Goal: Task Accomplishment & Management: Manage account settings

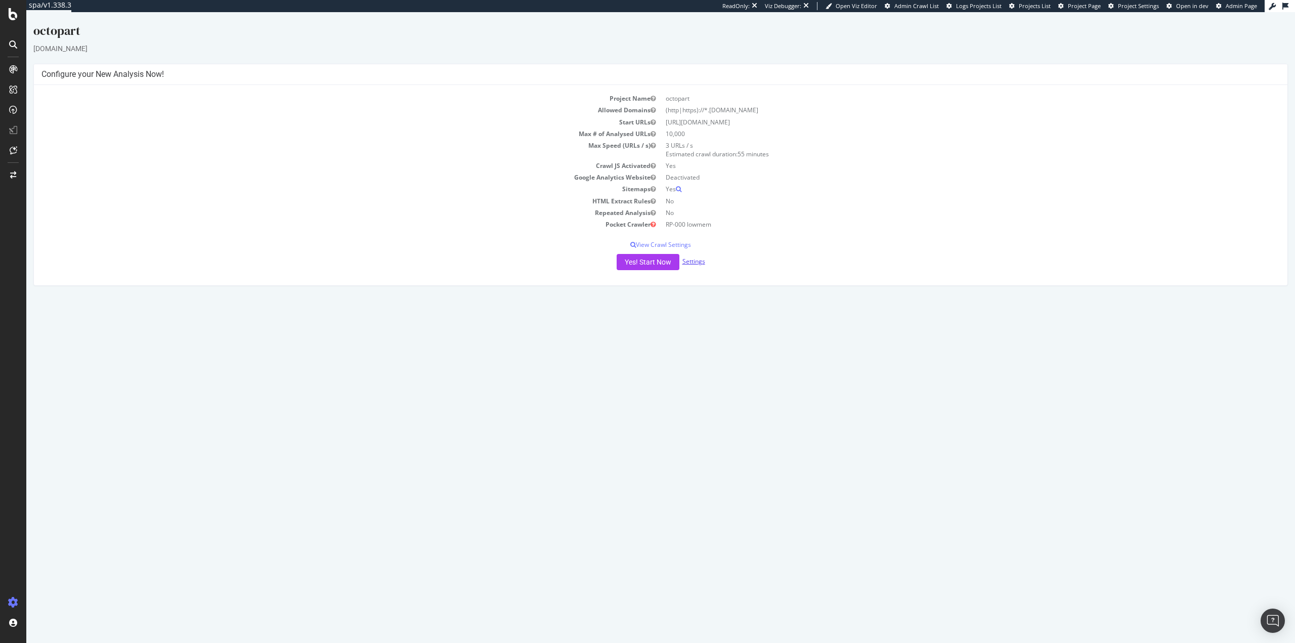
drag, startPoint x: 26, startPoint y: 12, endPoint x: 693, endPoint y: 262, distance: 711.9
click at [693, 262] on link "Settings" at bounding box center [693, 261] width 23 height 9
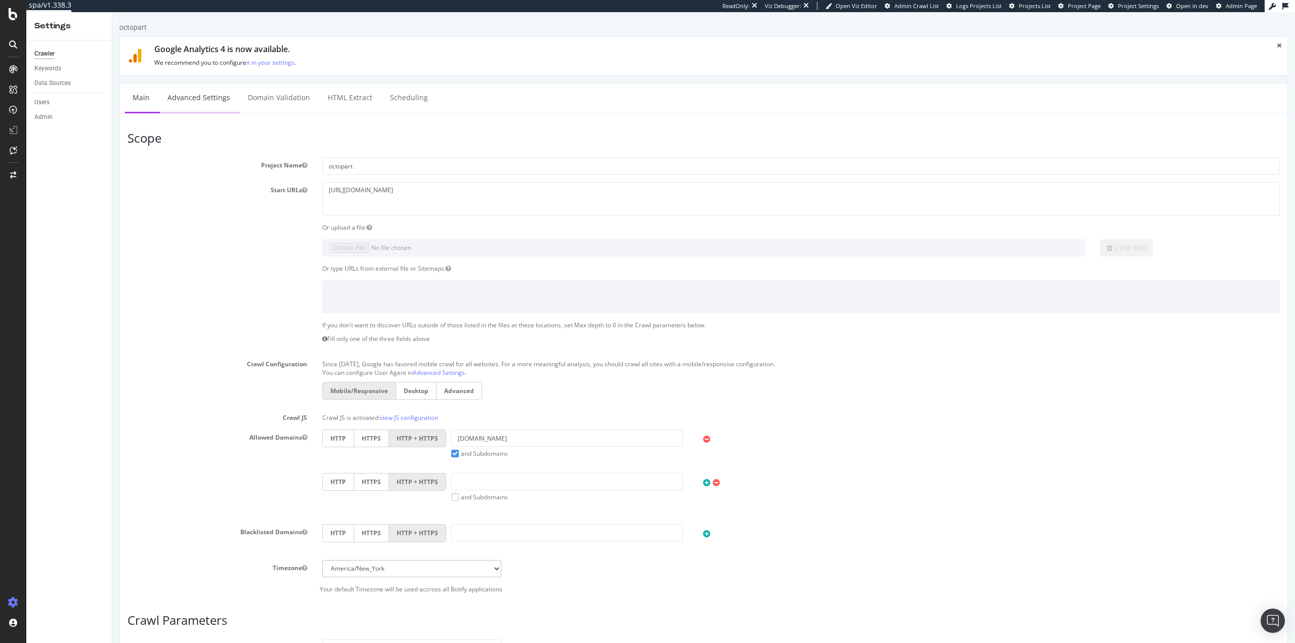
click at [181, 102] on link "Advanced Settings" at bounding box center [199, 98] width 78 height 28
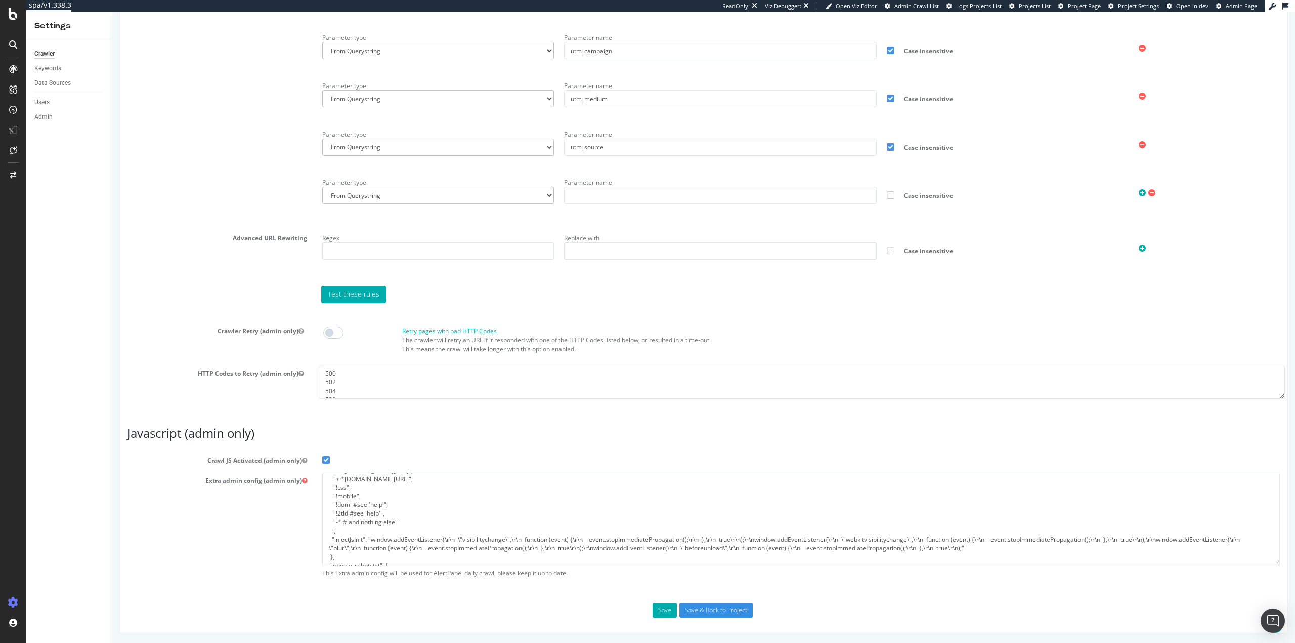
scroll to position [113, 0]
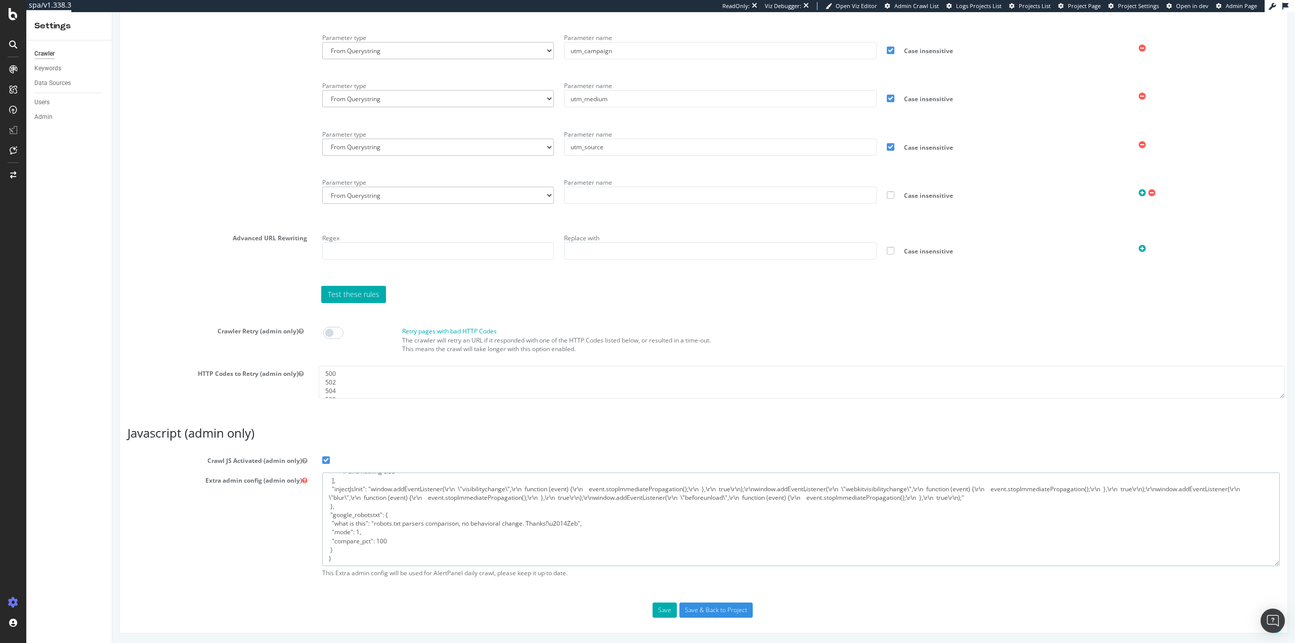
click at [346, 551] on textarea "{ "flags": [ "cube" ], "beta": { "pap_mini_rules": [ "+ *octostatic.com/*", "+ …" at bounding box center [801, 519] width 958 height 94
paste textarea ""prr": {"
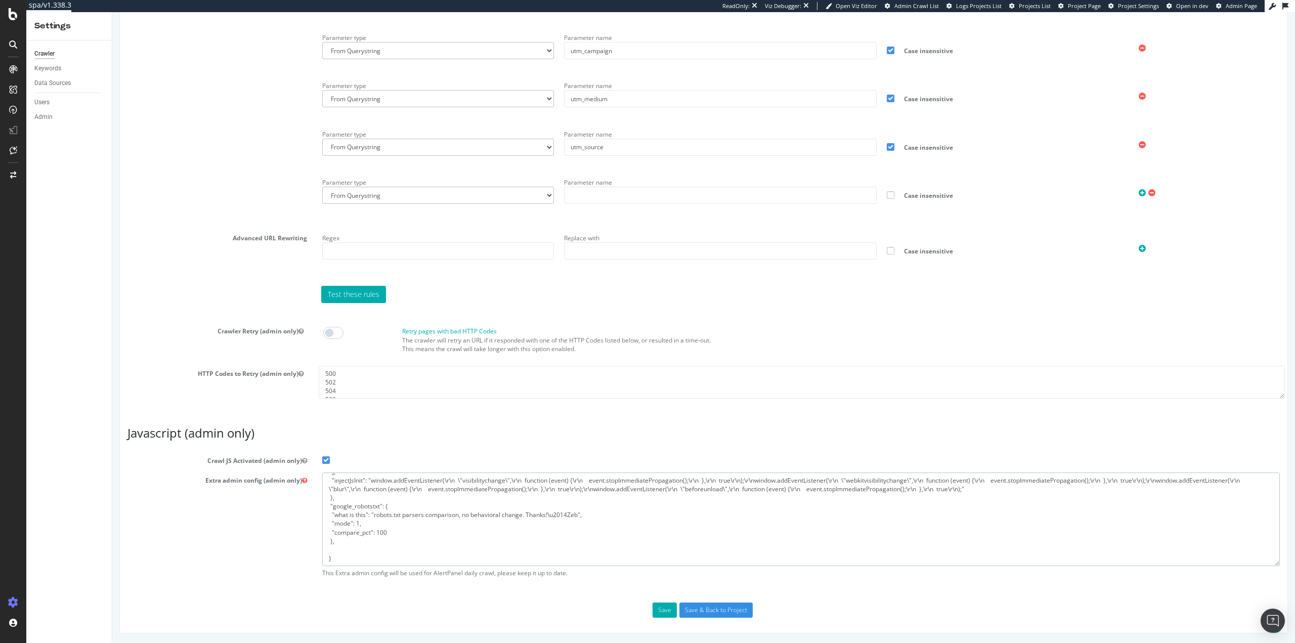
paste textarea ""prr": { "rendererVersion": "v0.47.0" }"
click at [389, 551] on textarea "{ "flags": [ "cube" ], "beta": { "pap_mini_rules": [ "+ *octostatic.com/*", "+ …" at bounding box center [801, 519] width 958 height 94
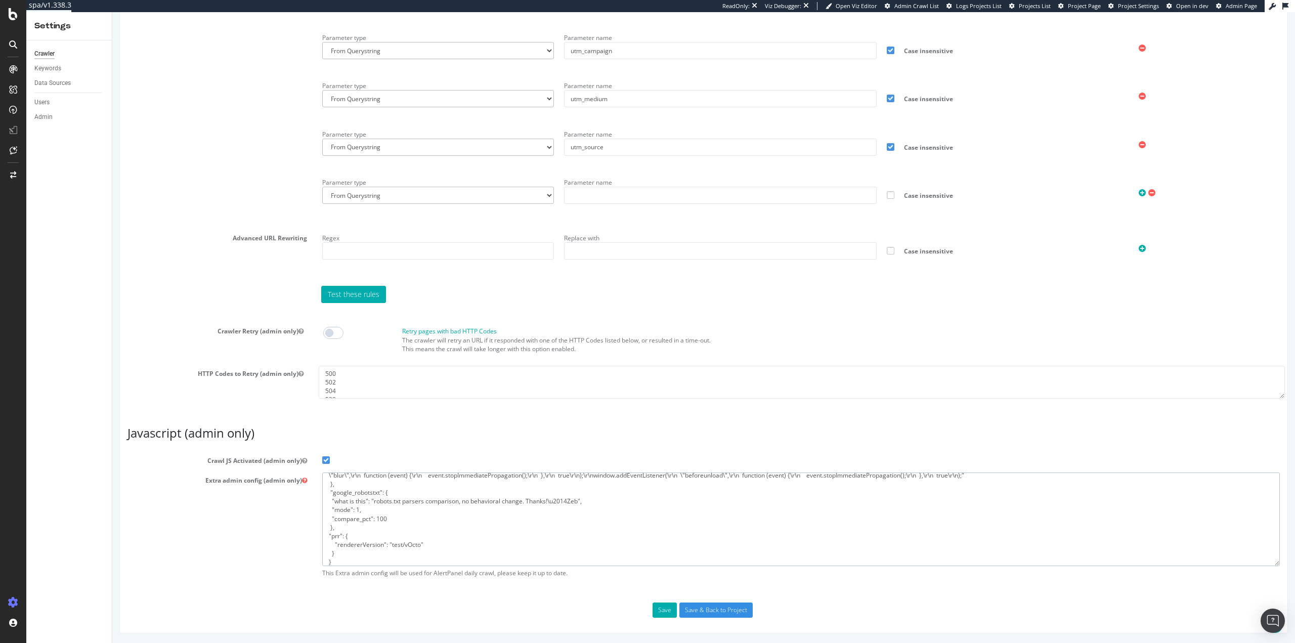
scroll to position [139, 0]
type textarea "{ "flags": [ "cube" ], "beta": { "pap_mini_rules": [ "+ *octostatic.com/*", "+ …"
click at [696, 610] on input "Save & Back to Project" at bounding box center [715, 610] width 73 height 15
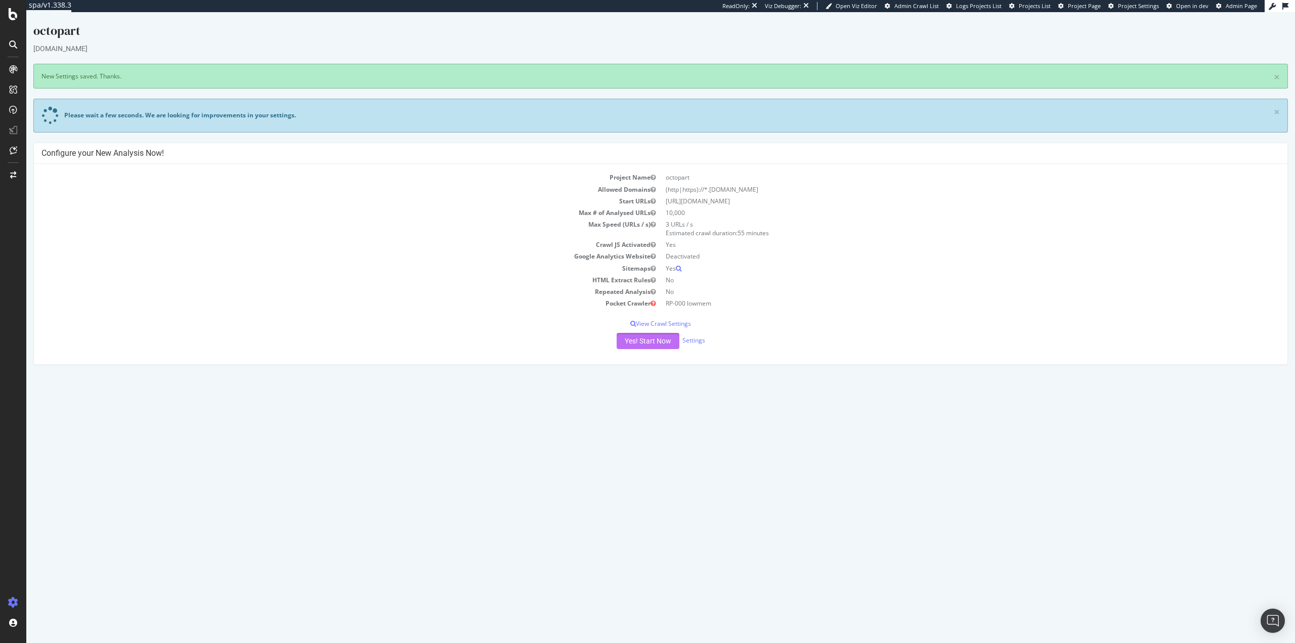
click at [641, 346] on button "Yes! Start Now" at bounding box center [648, 341] width 63 height 16
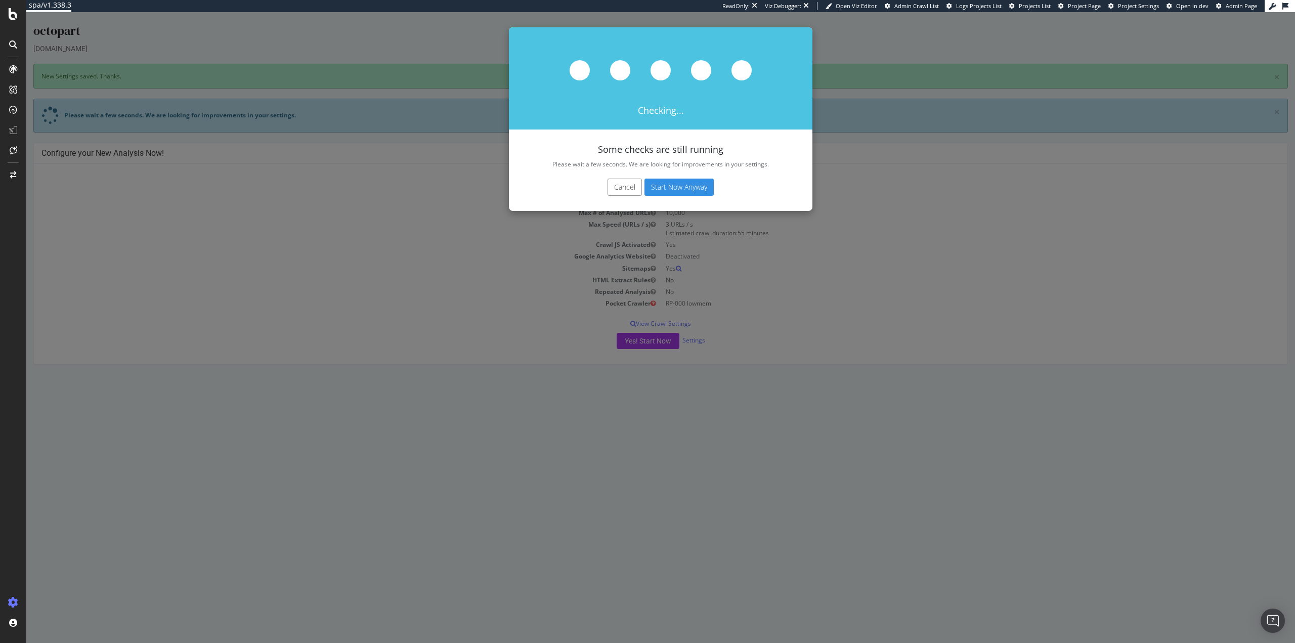
click at [678, 186] on button "Start Now Anyway" at bounding box center [678, 187] width 69 height 17
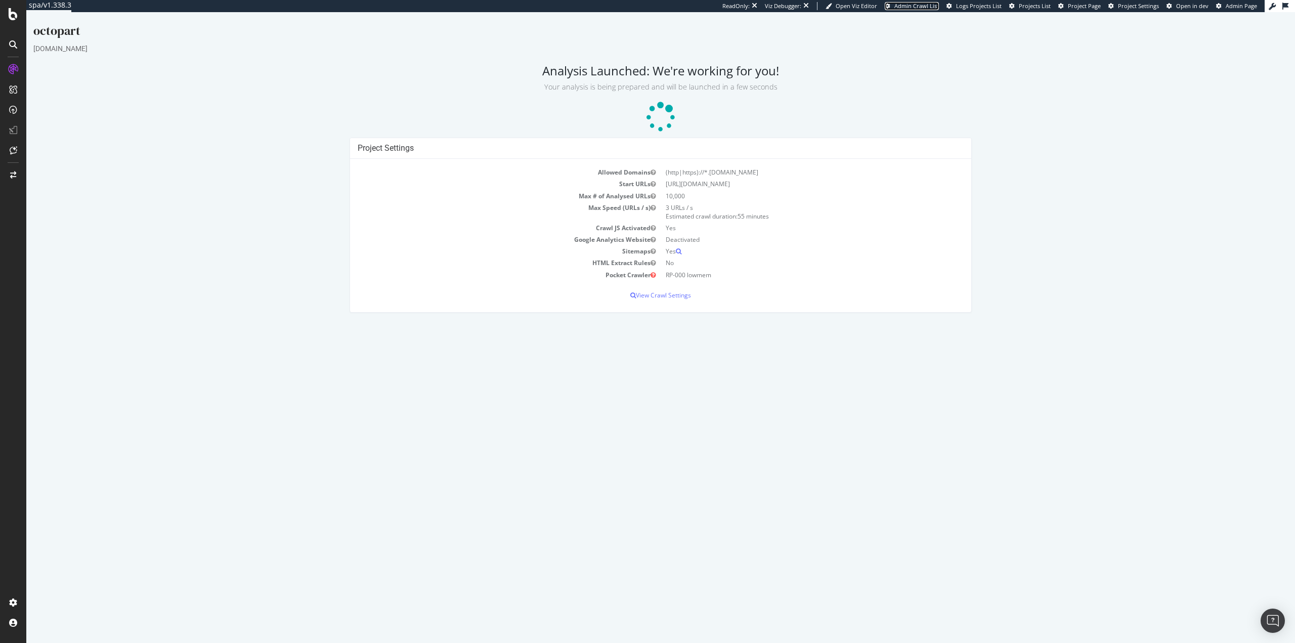
click at [922, 6] on span "Admin Crawl List" at bounding box center [916, 6] width 45 height 8
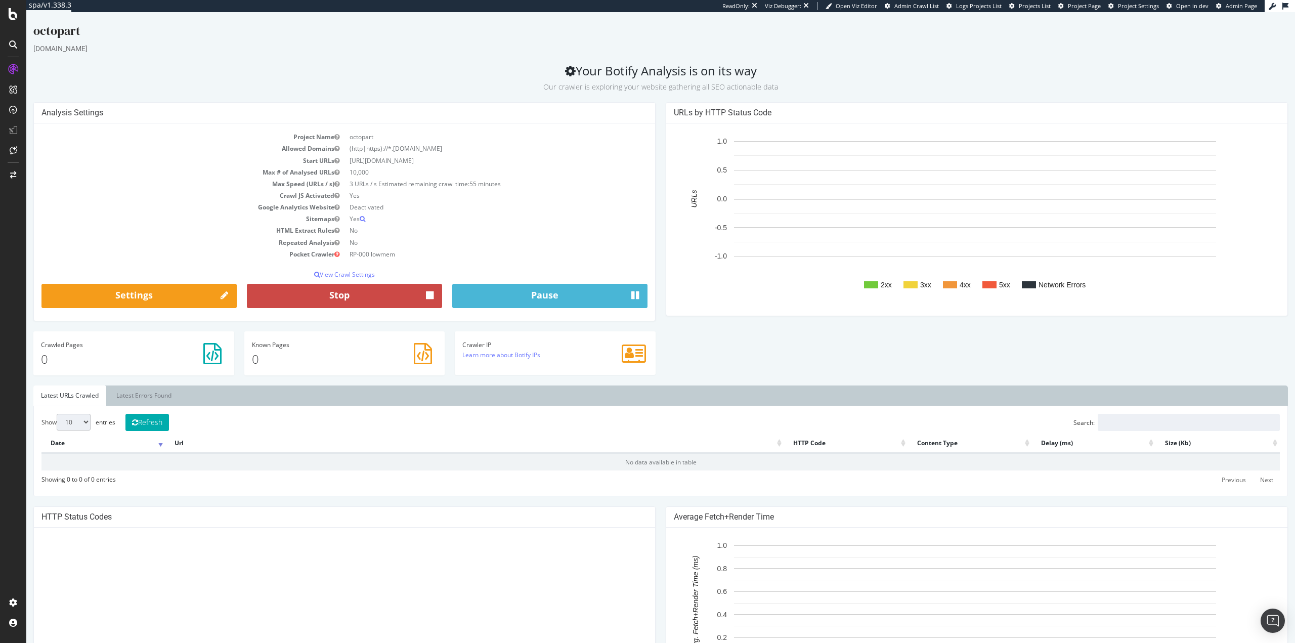
click at [341, 291] on button "Stop" at bounding box center [344, 296] width 195 height 24
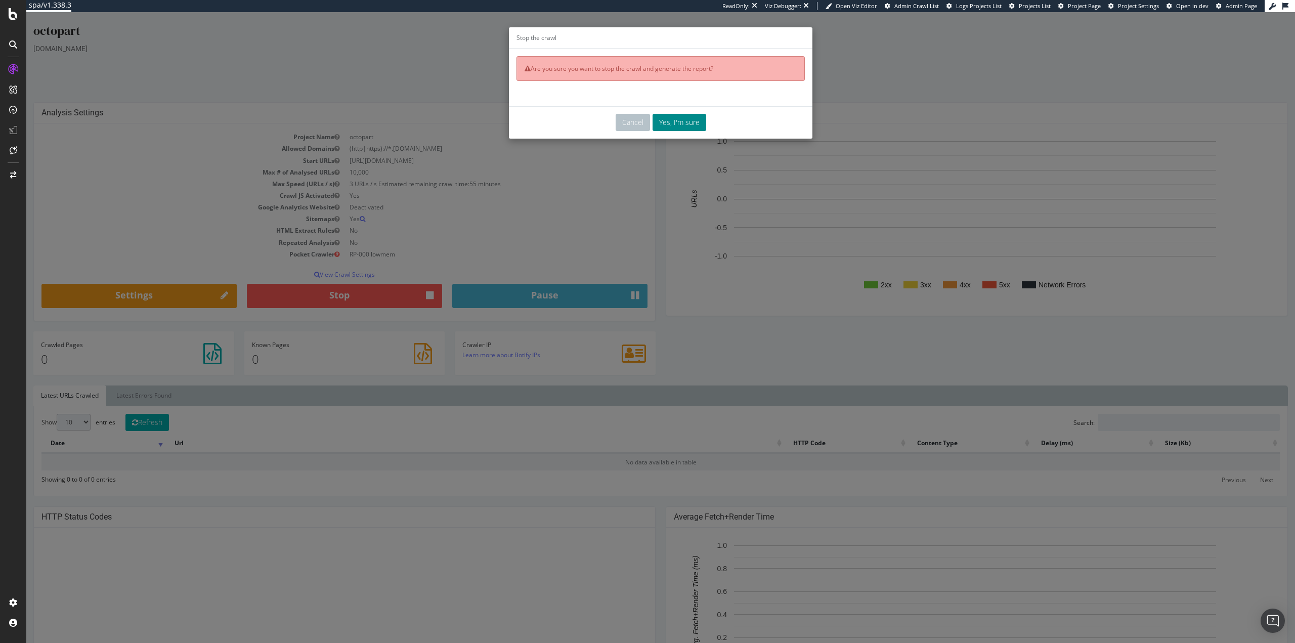
click at [667, 125] on button "Yes, I'm sure" at bounding box center [680, 122] width 54 height 17
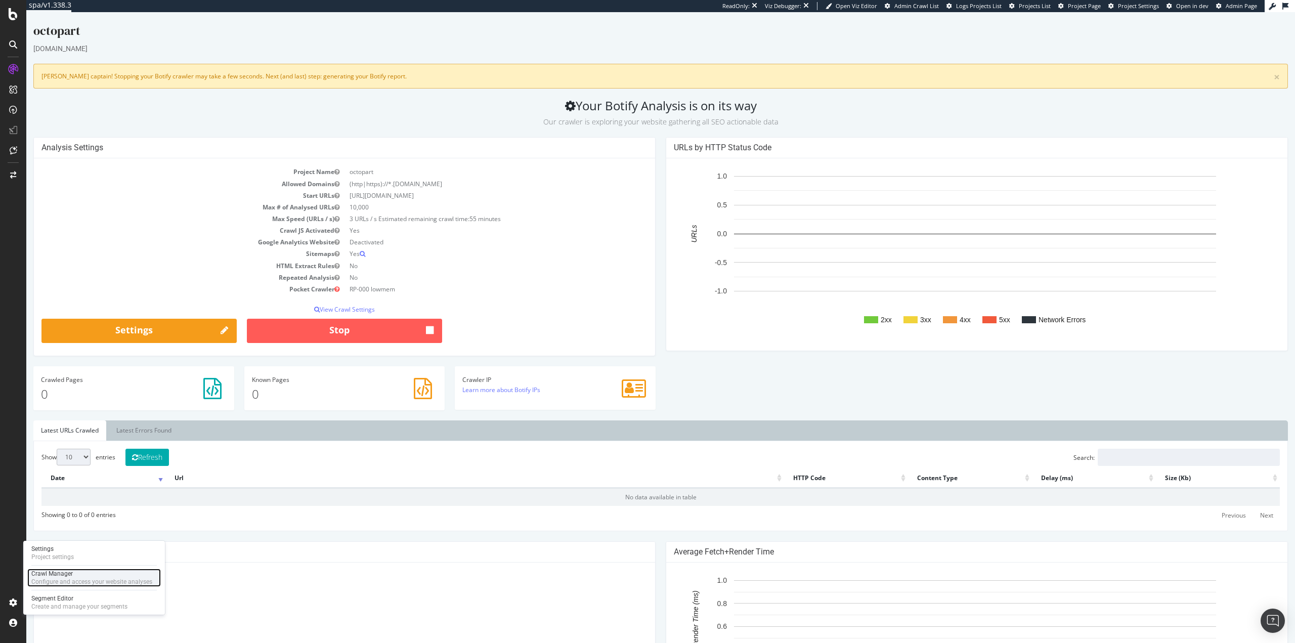
drag, startPoint x: 72, startPoint y: 584, endPoint x: 101, endPoint y: 584, distance: 28.3
click at [72, 584] on div "Configure and access your website analyses" at bounding box center [91, 582] width 121 height 8
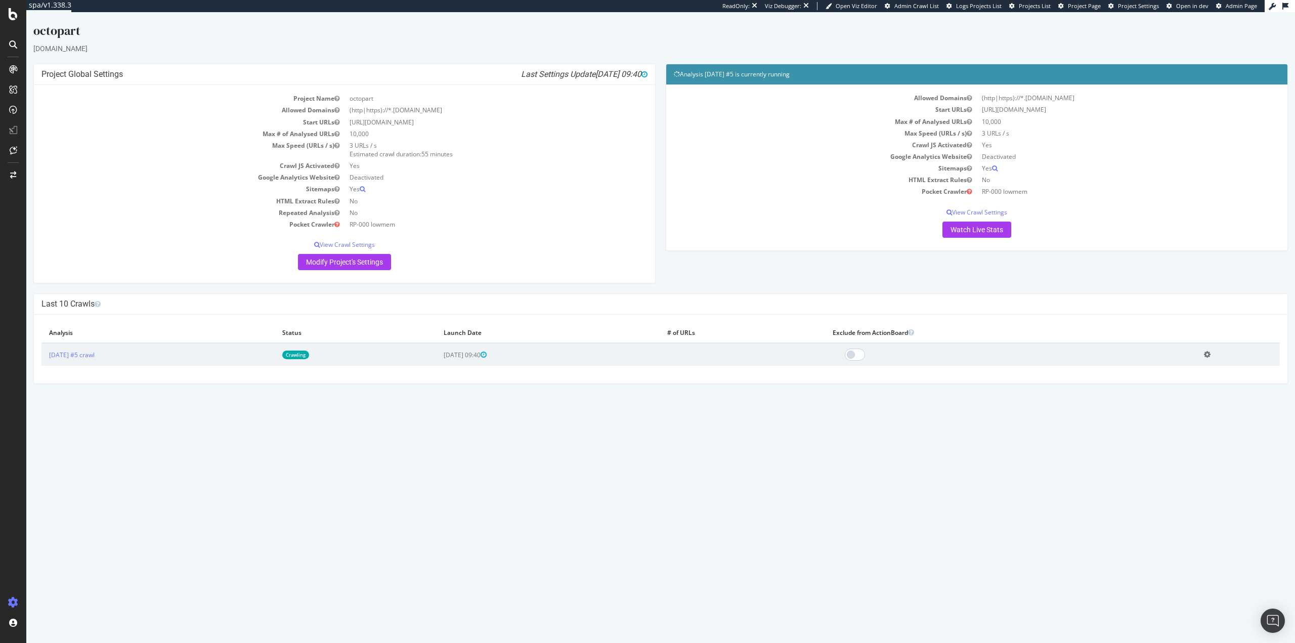
click at [1211, 354] on icon at bounding box center [1207, 355] width 7 height 8
click at [1173, 382] on link "Delete analysis" at bounding box center [1170, 383] width 81 height 14
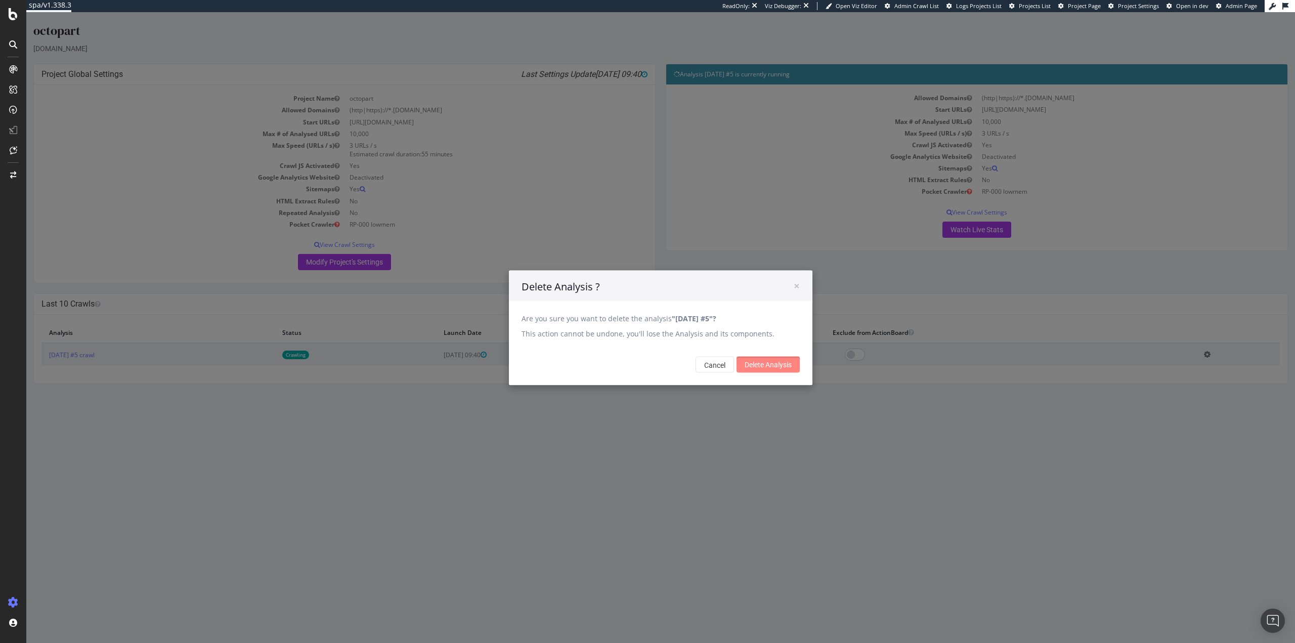
click at [760, 363] on input "Delete Analysis" at bounding box center [768, 364] width 63 height 16
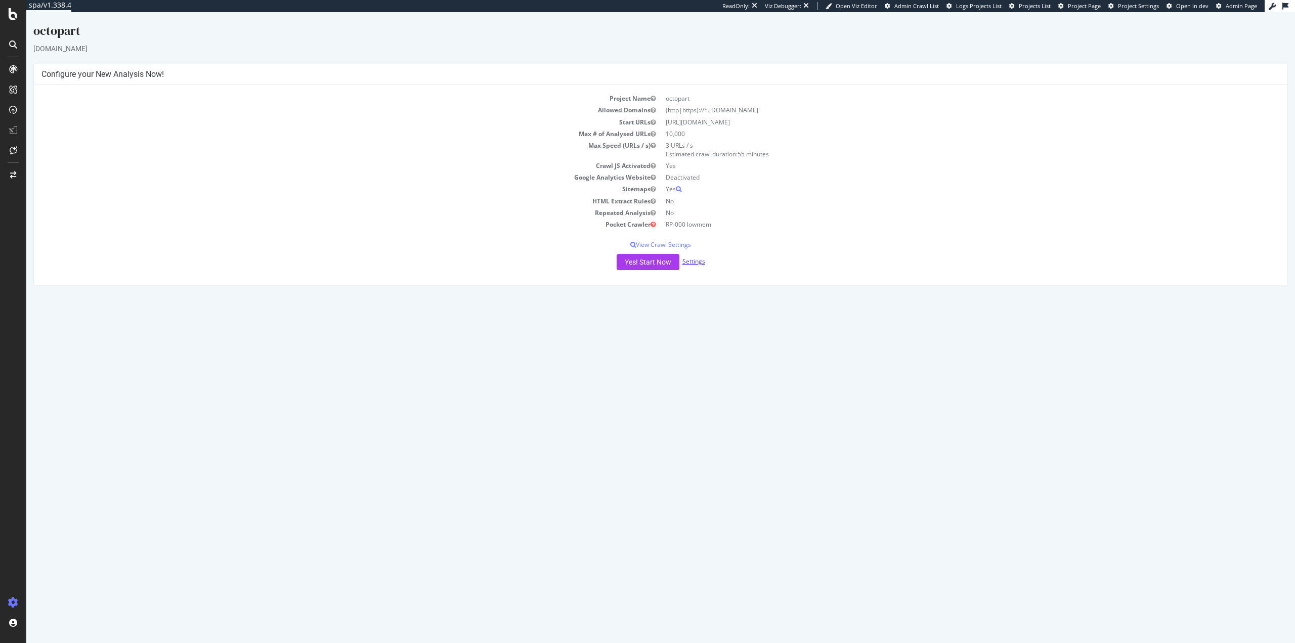
click at [693, 265] on link "Settings" at bounding box center [693, 261] width 23 height 9
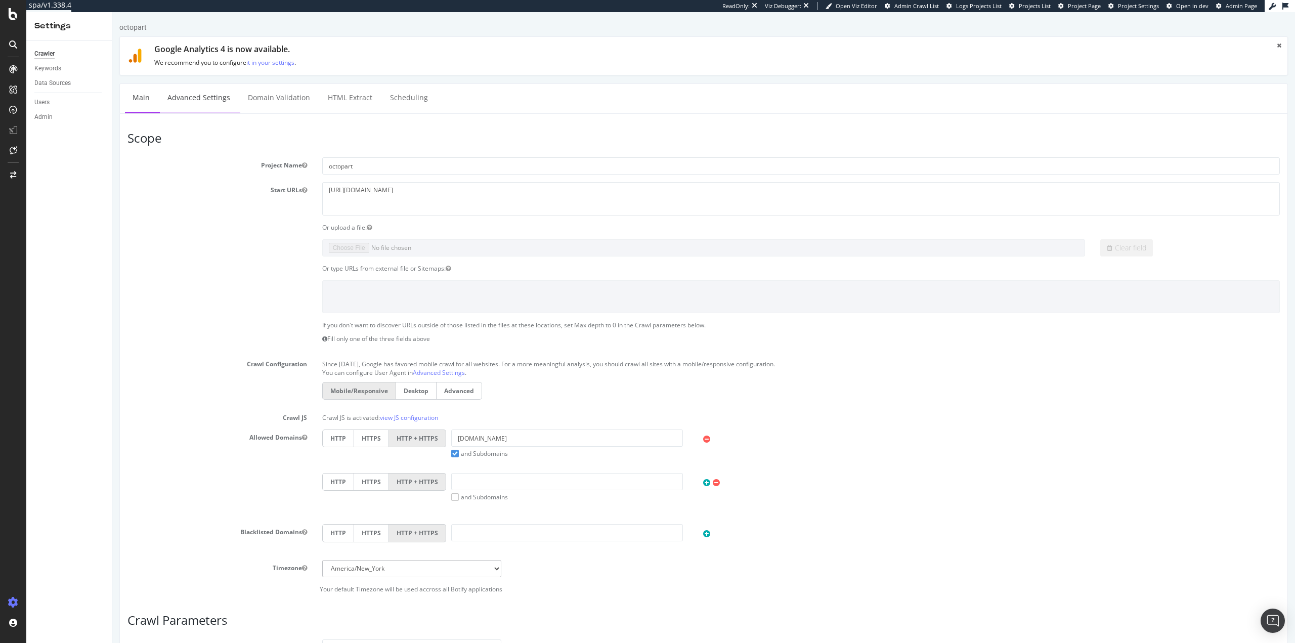
click at [205, 105] on link "Advanced Settings" at bounding box center [199, 98] width 78 height 28
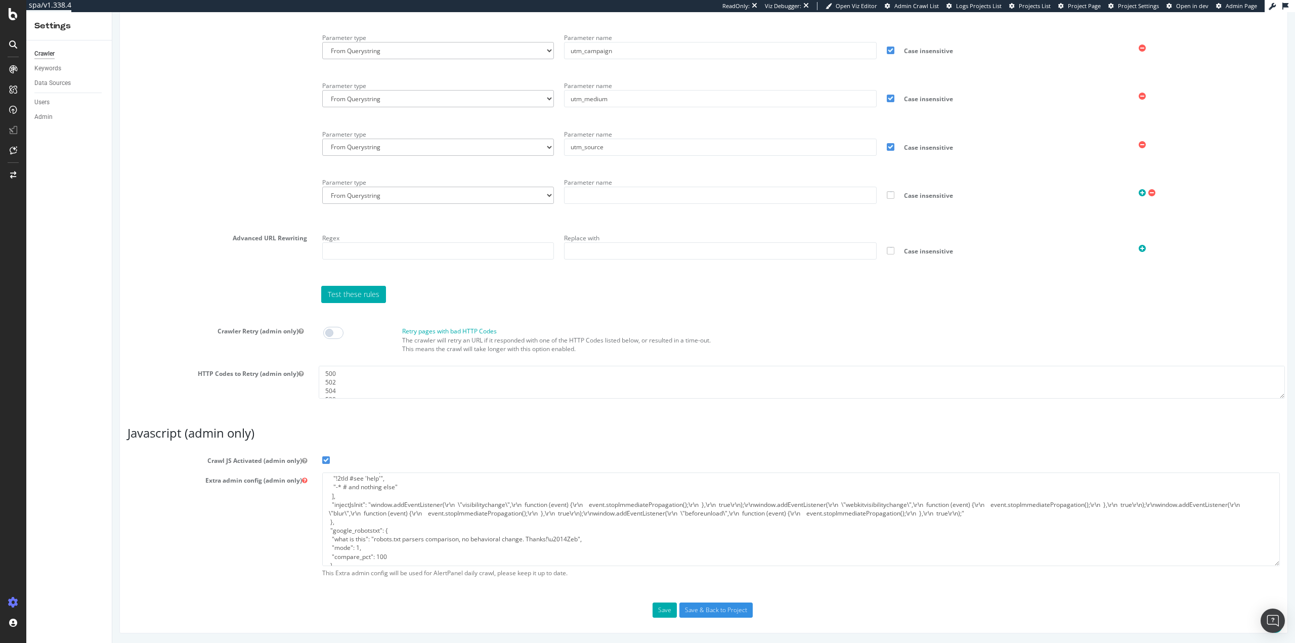
scroll to position [139, 0]
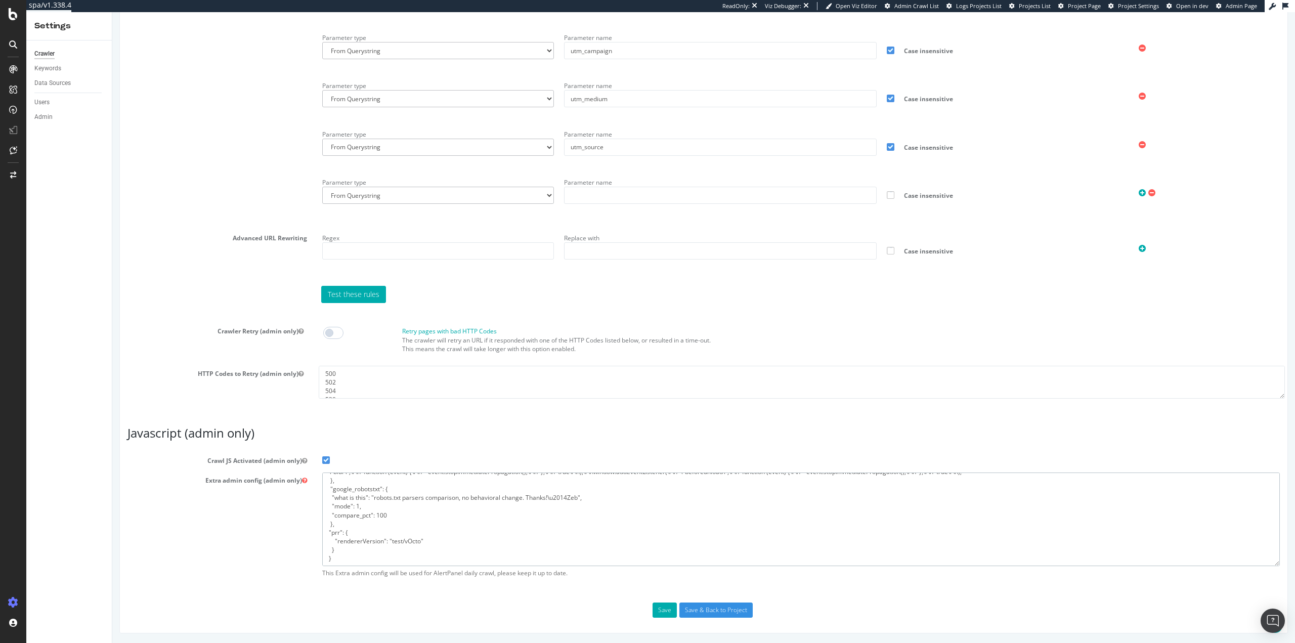
click at [448, 539] on textarea "{ "flags": [ "cube" ], "beta": { "pap_mini_rules": [ "+ *octostatic.com/*", "+ …" at bounding box center [801, 519] width 958 height 94
click at [1138, 6] on span "Project Settings" at bounding box center [1138, 6] width 41 height 8
click at [723, 605] on input "Save & Back to Project" at bounding box center [715, 610] width 73 height 15
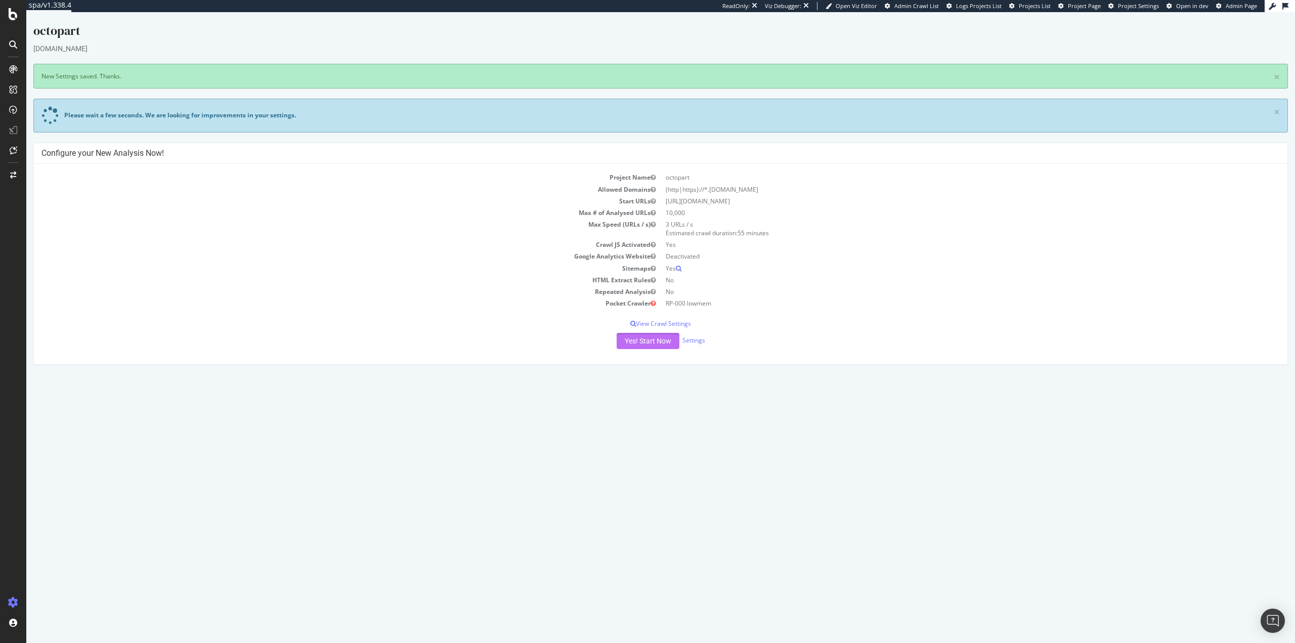
click at [654, 341] on button "Yes! Start Now" at bounding box center [648, 341] width 63 height 16
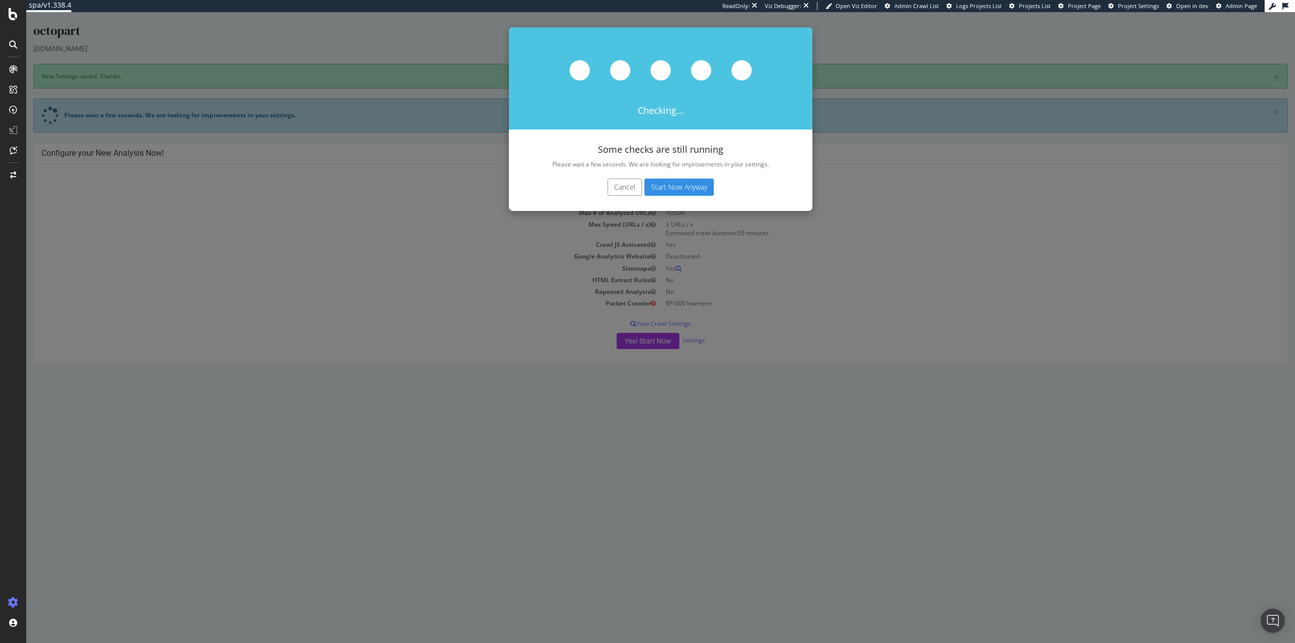
click at [690, 191] on button "Start Now Anyway" at bounding box center [678, 187] width 69 height 17
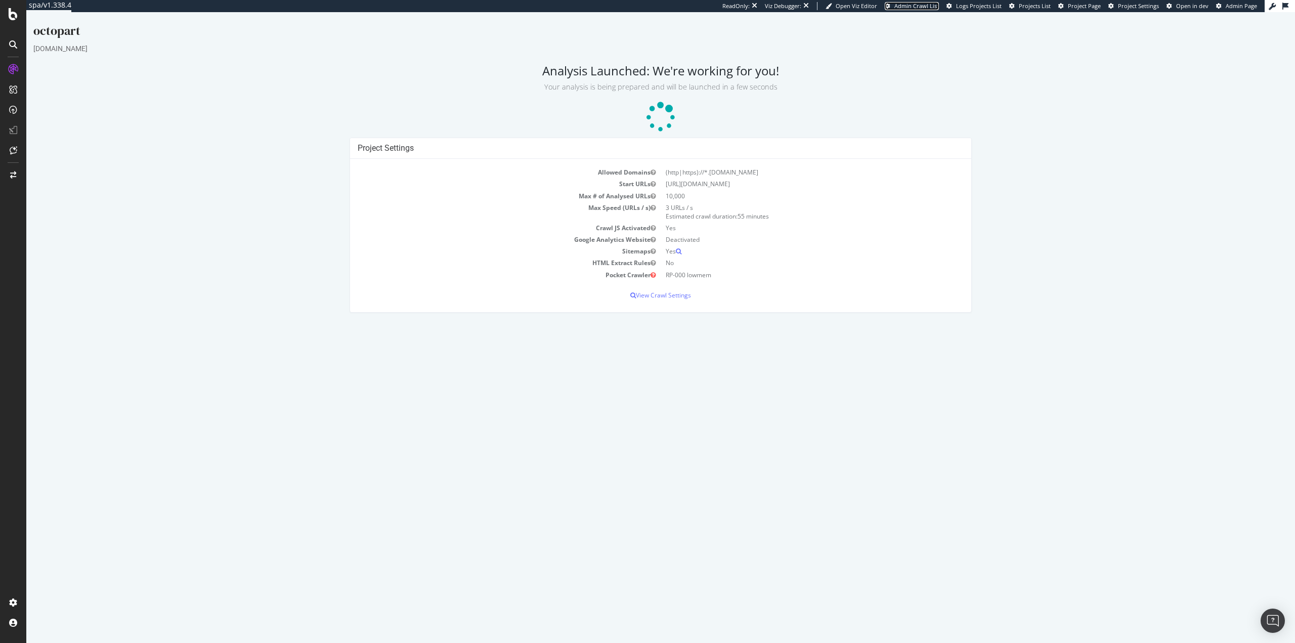
click at [930, 5] on span "Admin Crawl List" at bounding box center [916, 6] width 45 height 8
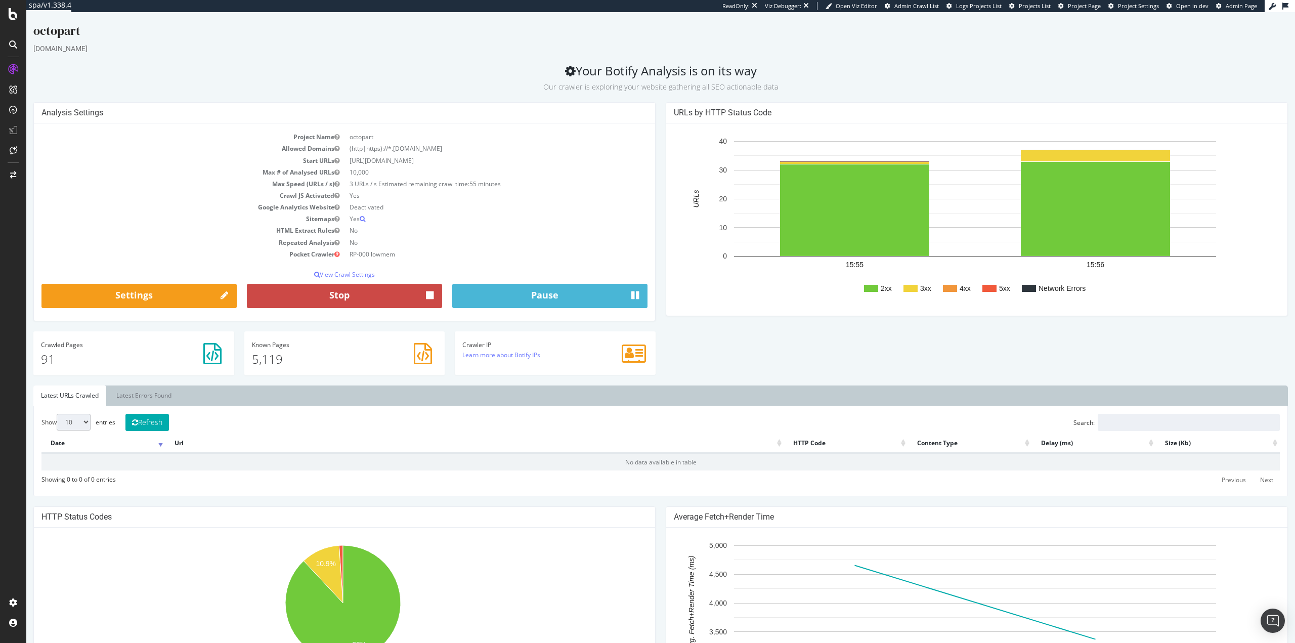
click at [348, 295] on button "Stop" at bounding box center [344, 296] width 195 height 24
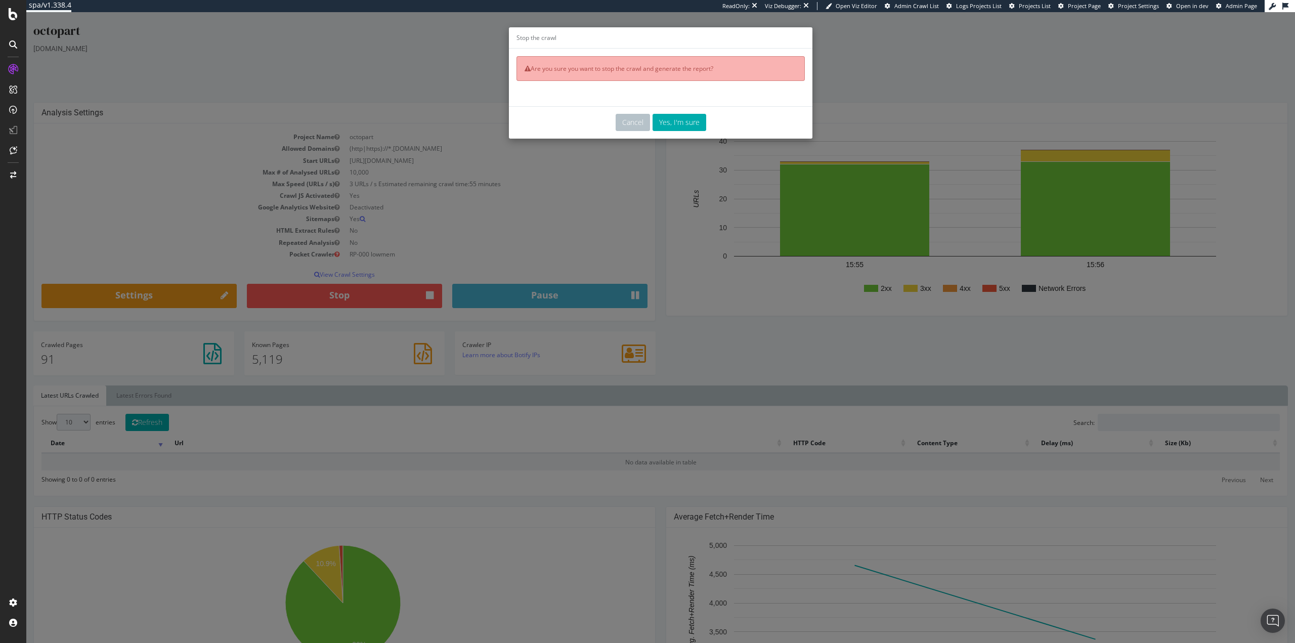
click at [666, 323] on div "Stop the crawl Are you sure you want to stop the crawl and generate the report?…" at bounding box center [660, 327] width 1269 height 631
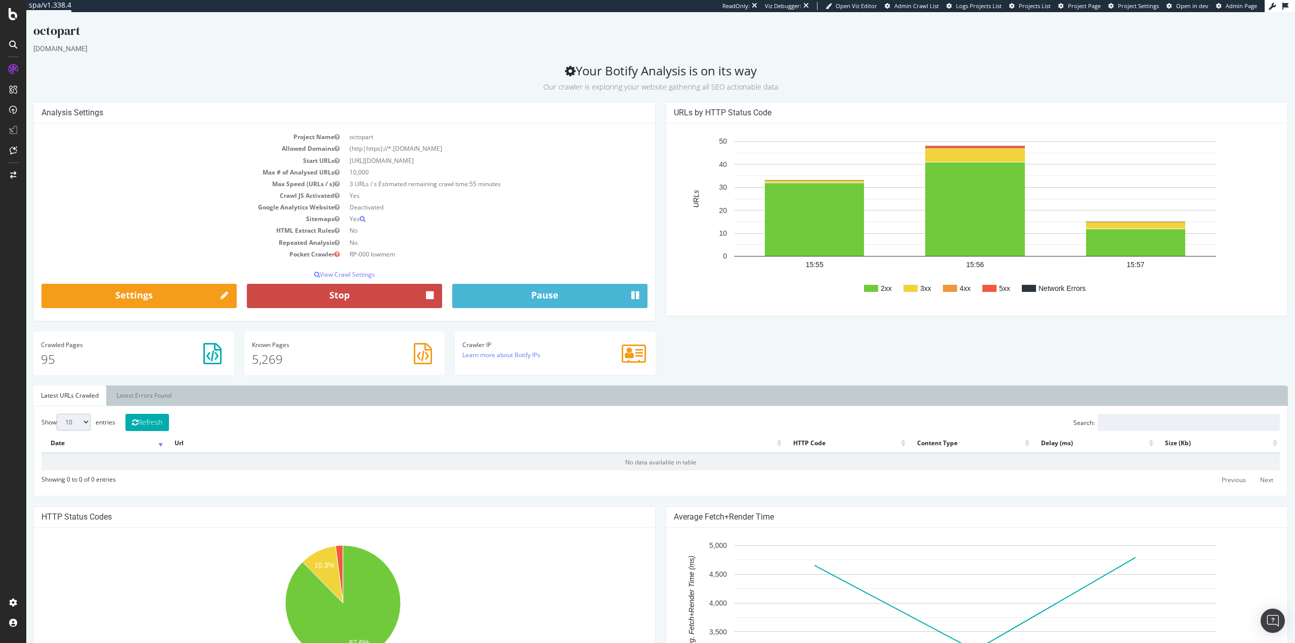
click at [303, 290] on button "Stop" at bounding box center [344, 296] width 195 height 24
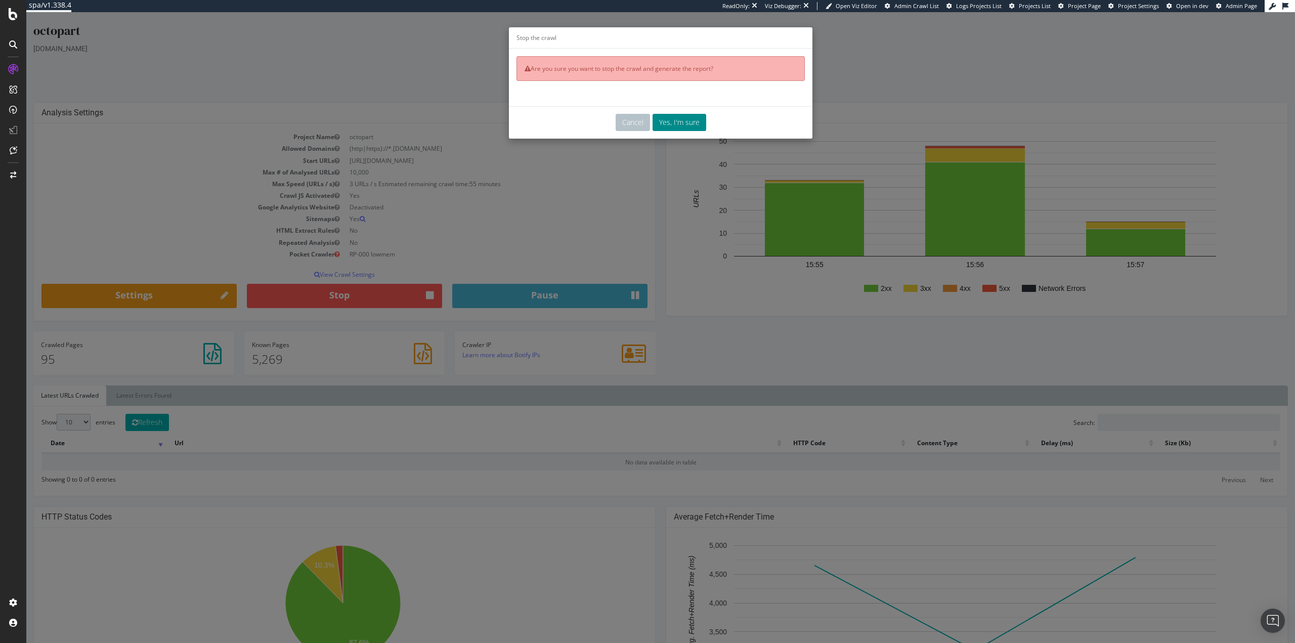
click at [687, 122] on button "Yes, I'm sure" at bounding box center [680, 122] width 54 height 17
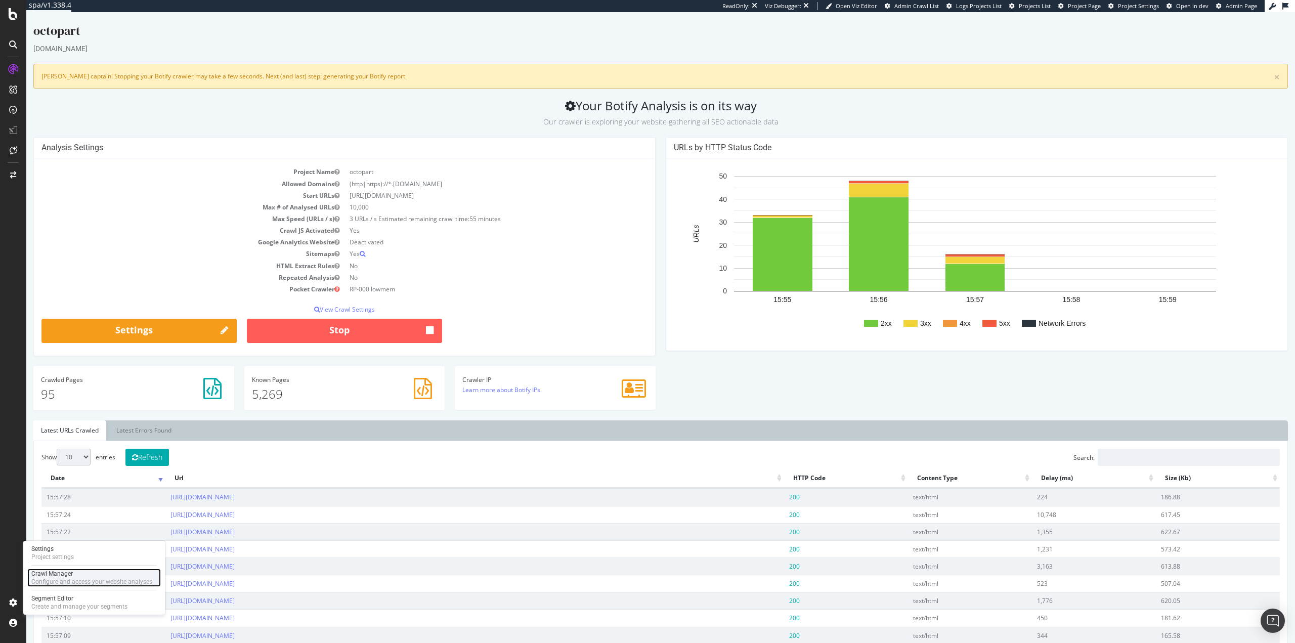
click at [68, 574] on div "Crawl Manager" at bounding box center [91, 574] width 121 height 8
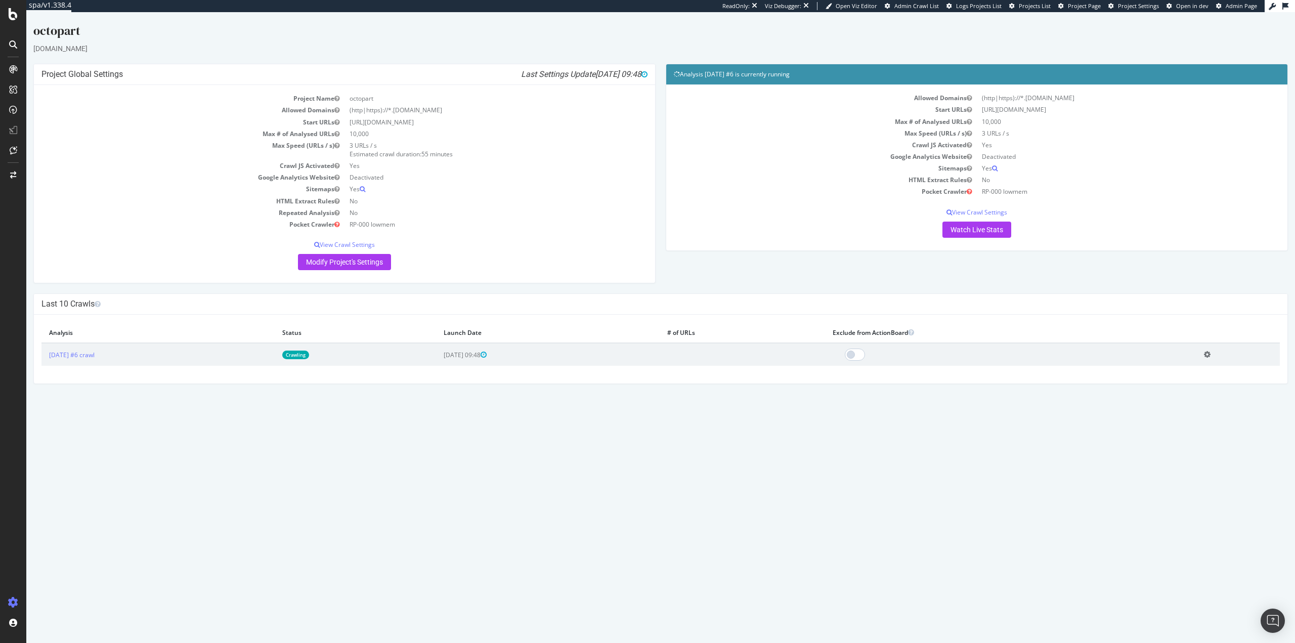
click at [1211, 354] on icon at bounding box center [1207, 355] width 7 height 8
click at [1163, 379] on link "Delete analysis" at bounding box center [1170, 383] width 81 height 14
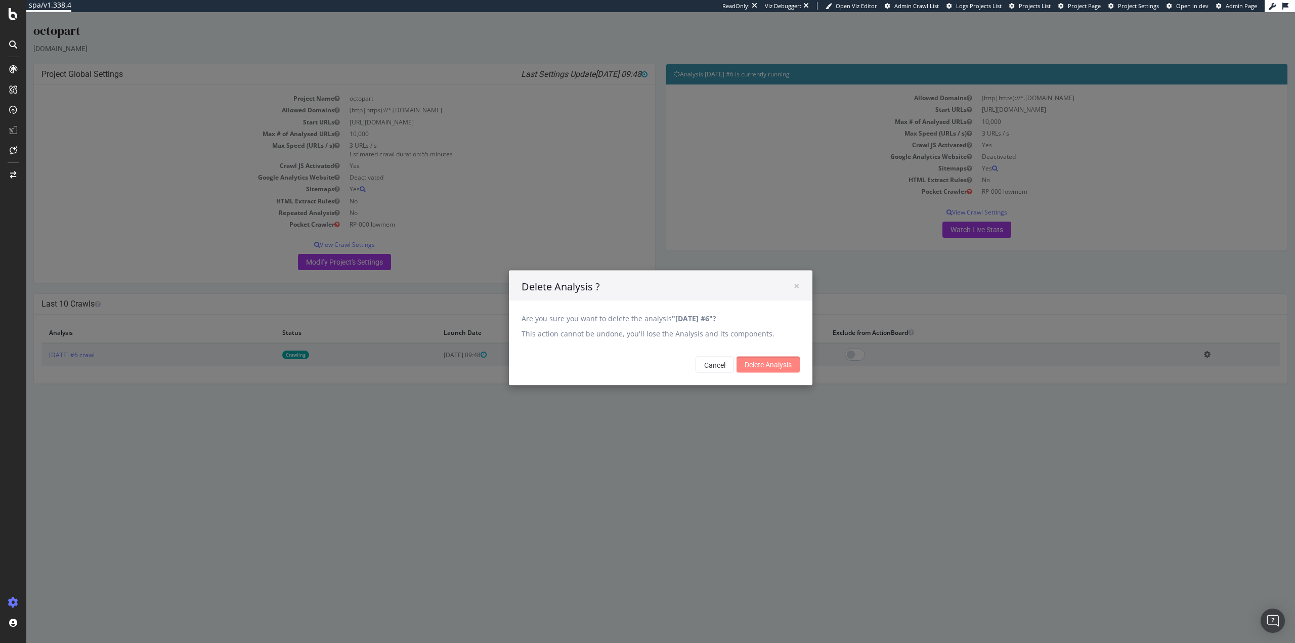
click at [754, 370] on input "Delete Analysis" at bounding box center [768, 364] width 63 height 16
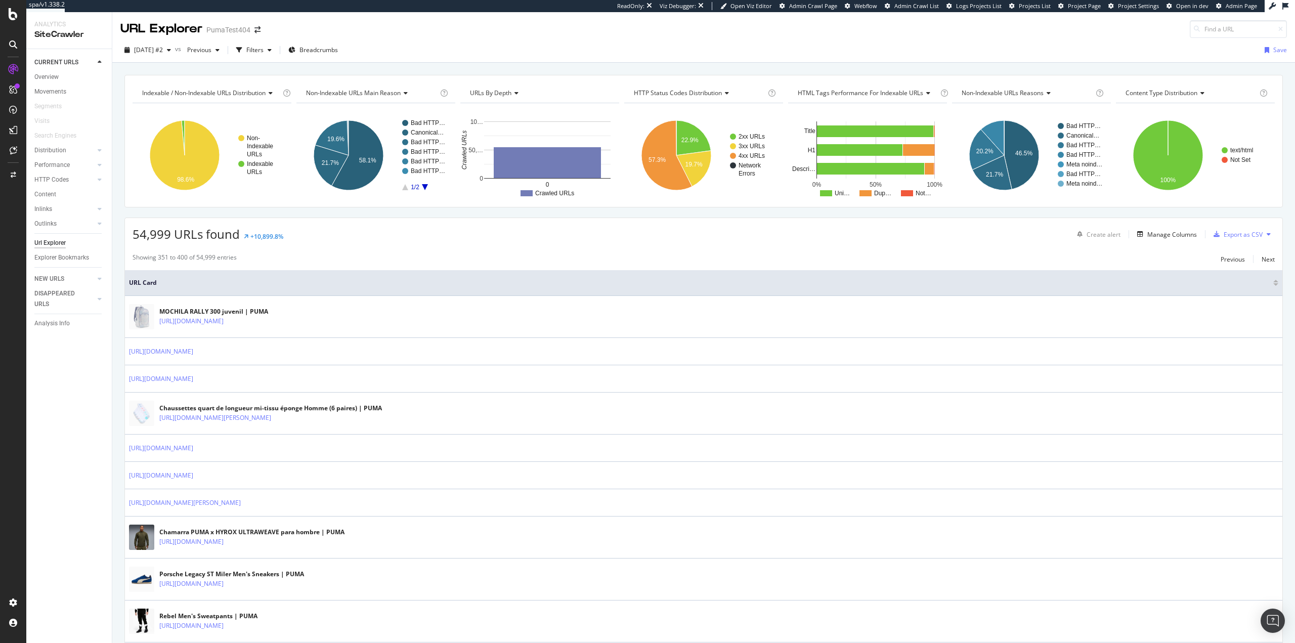
scroll to position [354, 0]
